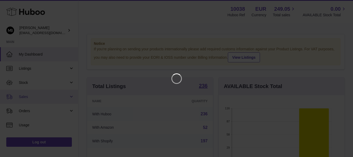
scroll to position [82, 128]
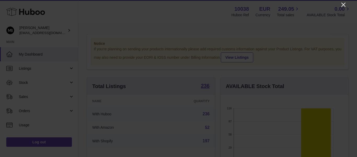
click at [342, 6] on icon "Close" at bounding box center [344, 5] width 6 height 6
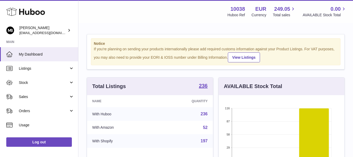
scroll to position [261494, 261449]
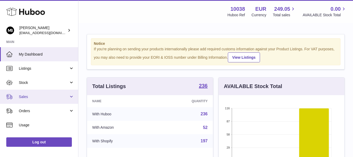
click at [36, 99] on span "Sales" at bounding box center [44, 96] width 50 height 5
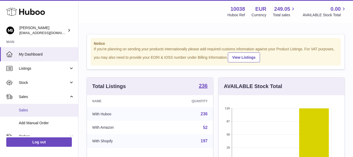
click at [27, 112] on span "Sales" at bounding box center [46, 110] width 55 height 5
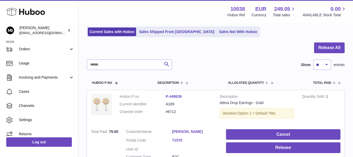
scroll to position [28, 0]
